Goal: Navigation & Orientation: Find specific page/section

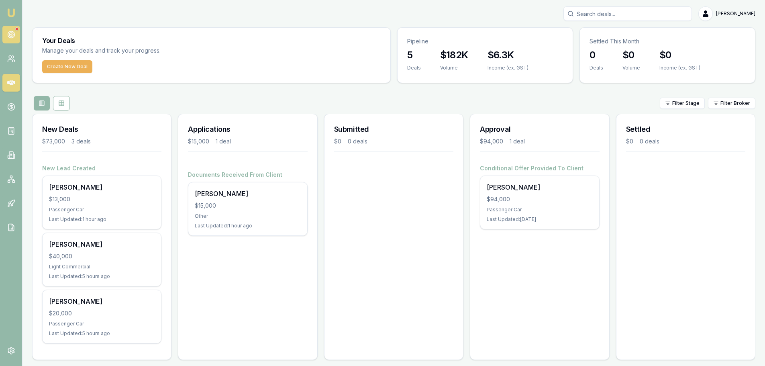
click at [9, 37] on circle at bounding box center [11, 34] width 7 height 7
